Goal: Information Seeking & Learning: Learn about a topic

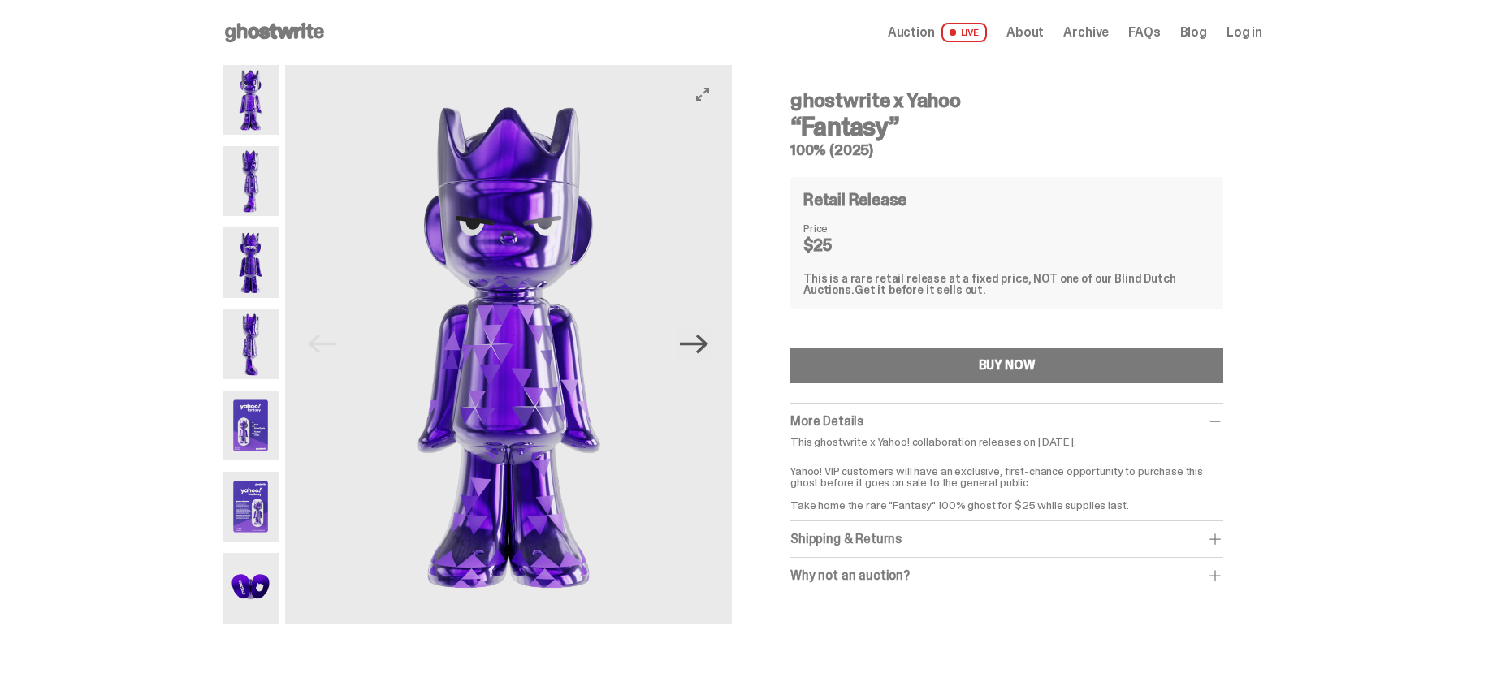
drag, startPoint x: 0, startPoint y: 0, endPoint x: 693, endPoint y: 345, distance: 774.3
click at [693, 345] on icon "Next" at bounding box center [694, 344] width 28 height 19
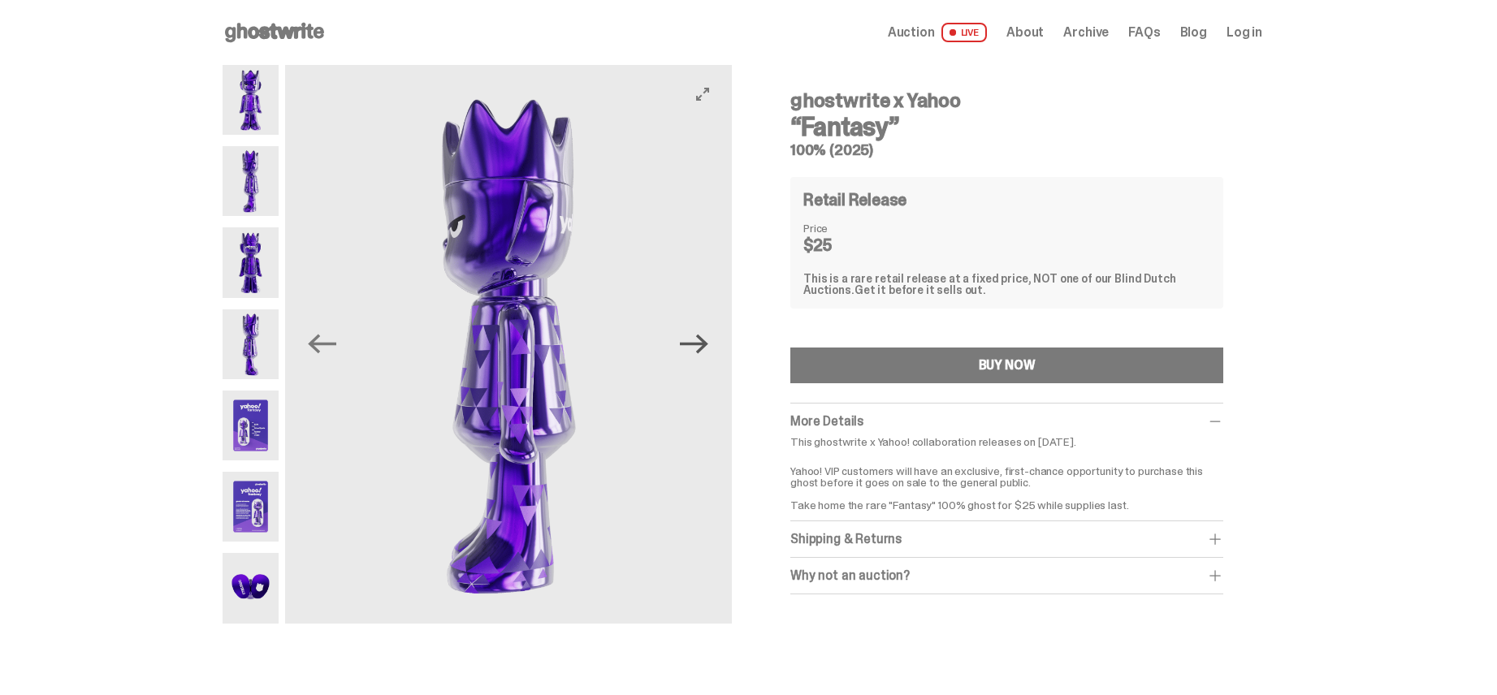
click at [692, 345] on icon "Next" at bounding box center [694, 344] width 28 height 19
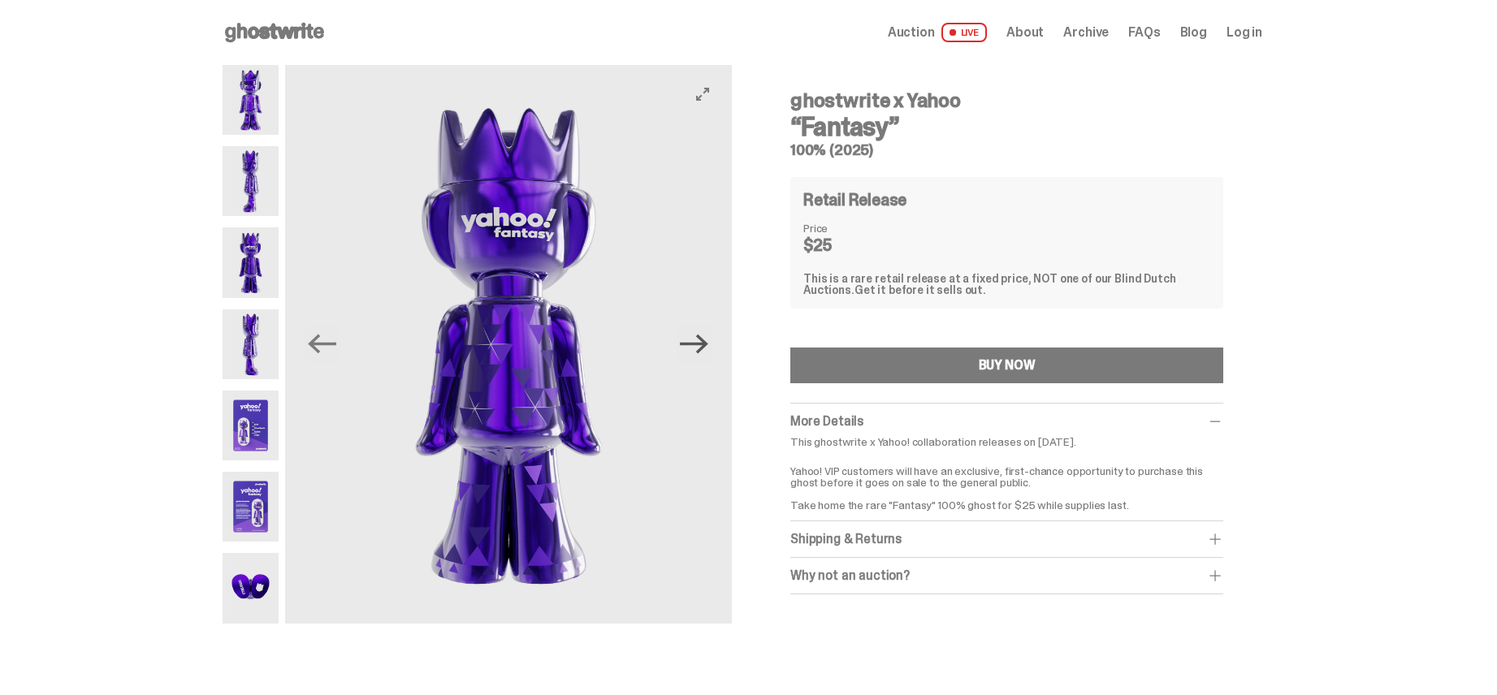
click at [692, 345] on icon "Next" at bounding box center [694, 344] width 28 height 19
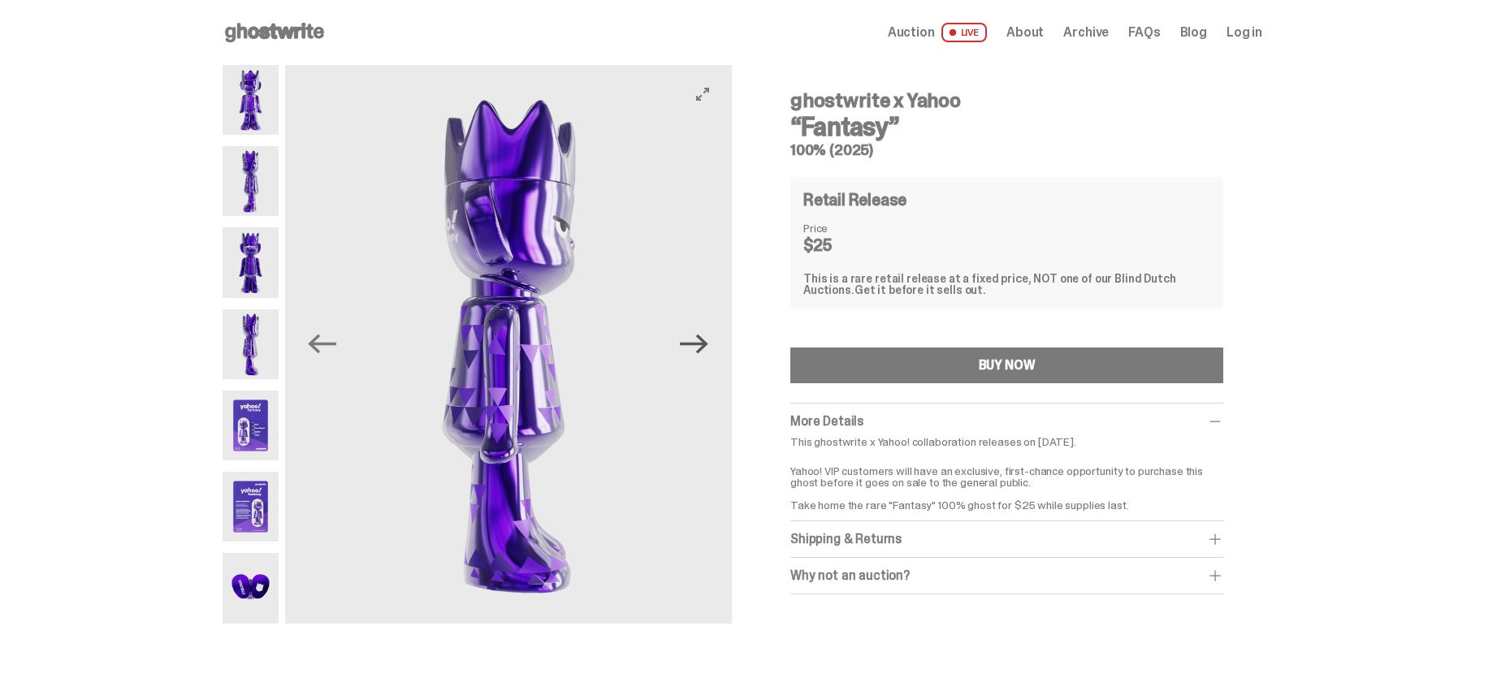
click at [692, 345] on icon "Next" at bounding box center [694, 344] width 28 height 19
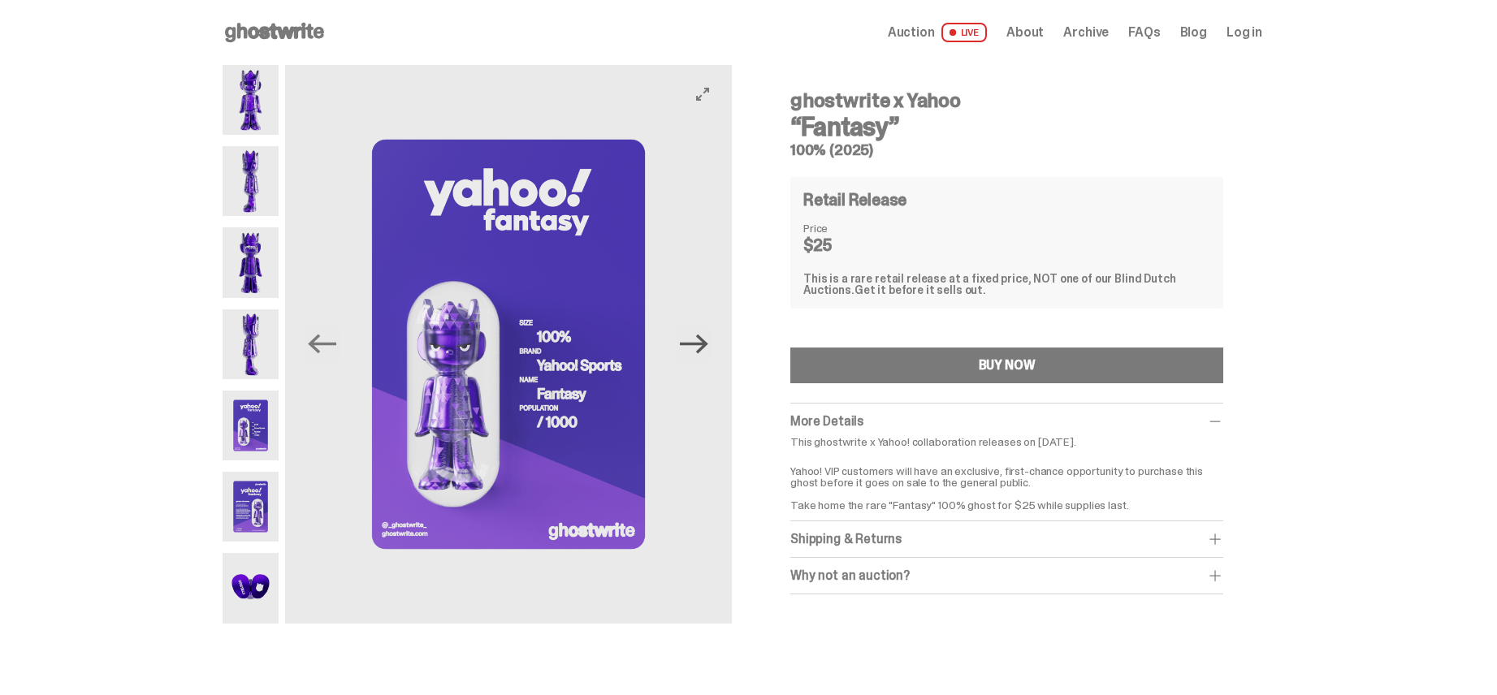
click at [692, 345] on icon "Next" at bounding box center [694, 344] width 28 height 19
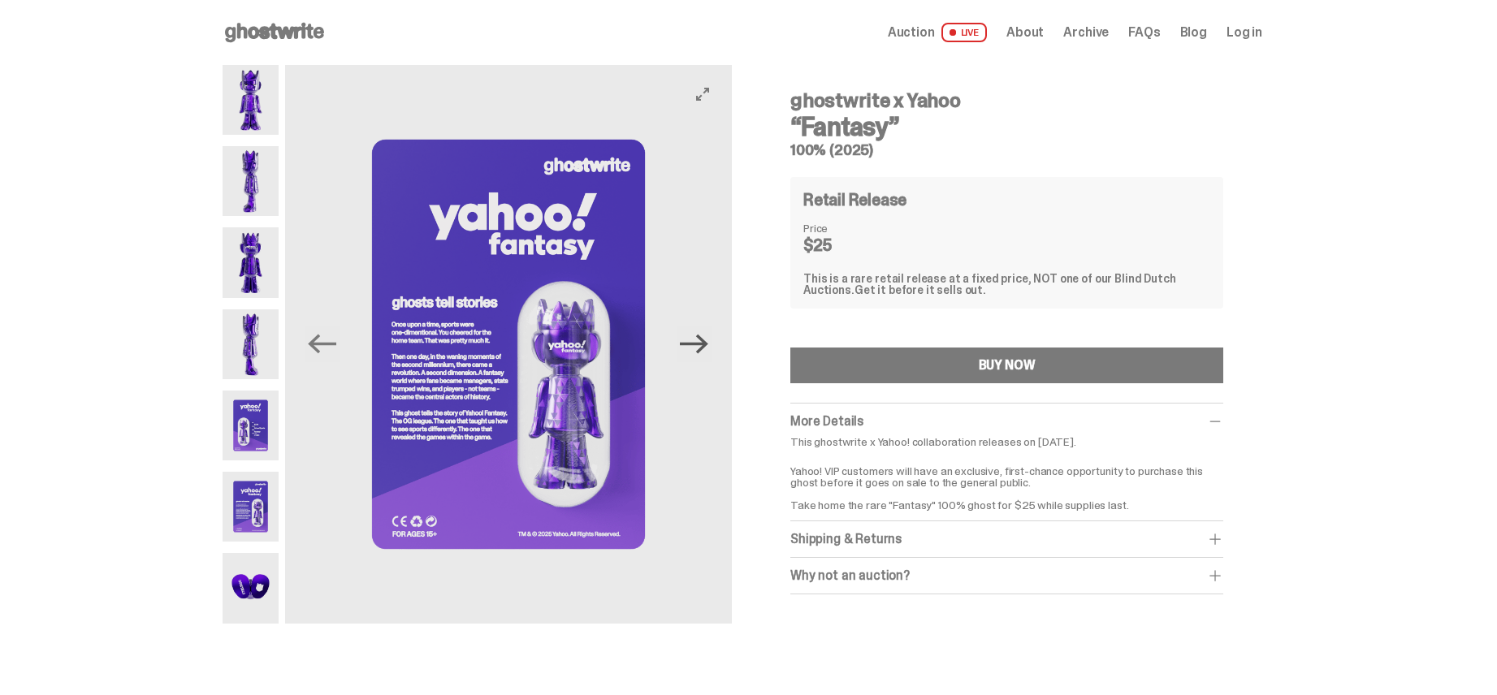
click at [692, 345] on icon "Next" at bounding box center [694, 344] width 28 height 19
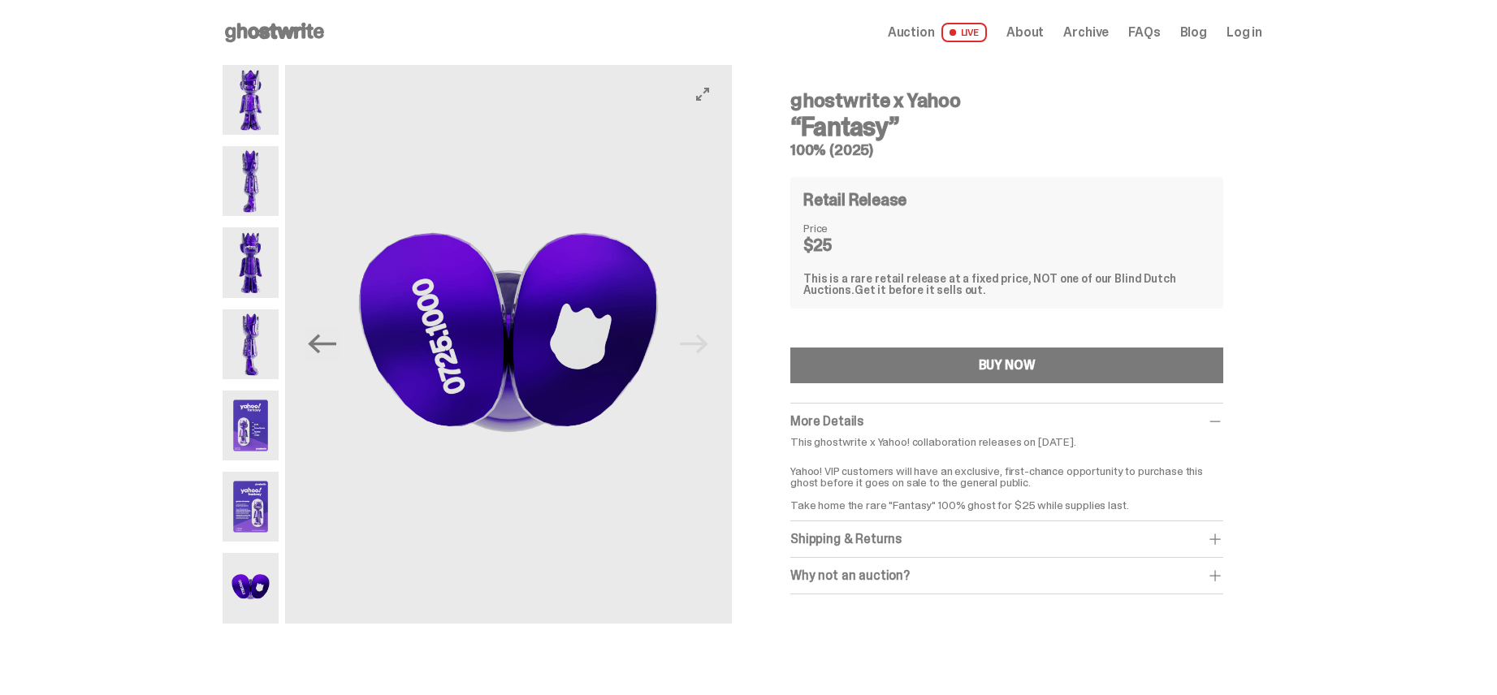
click at [692, 345] on img at bounding box center [508, 344] width 447 height 559
